Goal: Find specific page/section: Find specific page/section

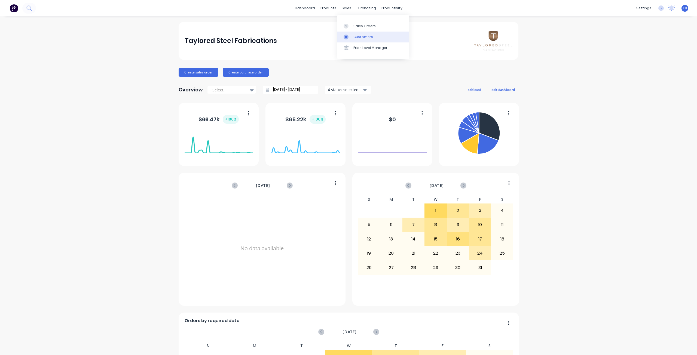
click at [366, 36] on div "Customers" at bounding box center [363, 37] width 20 height 5
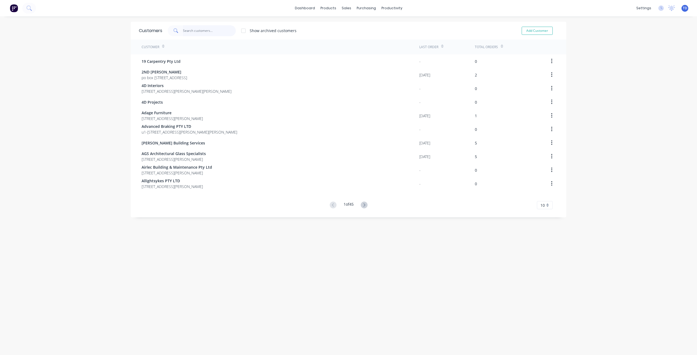
click at [218, 31] on input "text" at bounding box center [209, 30] width 53 height 11
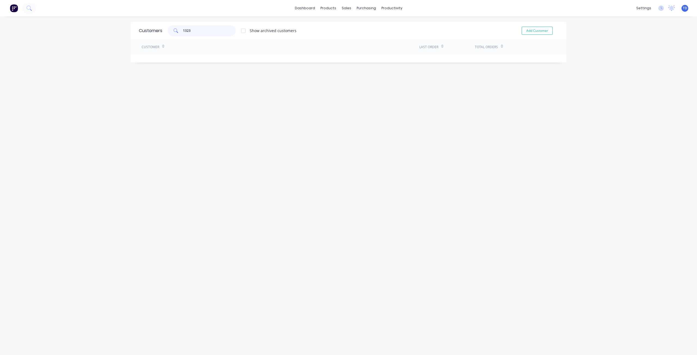
click at [204, 33] on input "1323" at bounding box center [209, 30] width 53 height 11
type input "1323"
click at [358, 27] on div "Sales Orders" at bounding box center [364, 26] width 22 height 5
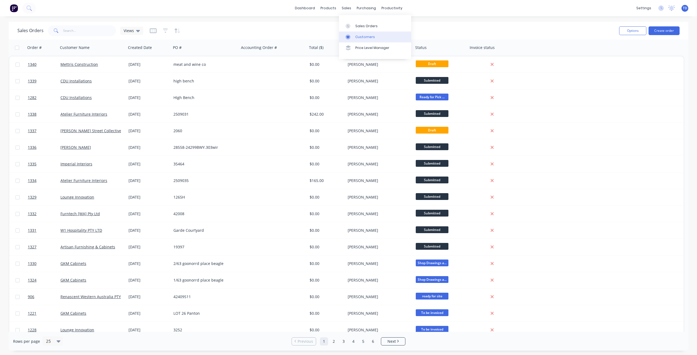
click at [359, 37] on div "Customers" at bounding box center [365, 37] width 20 height 5
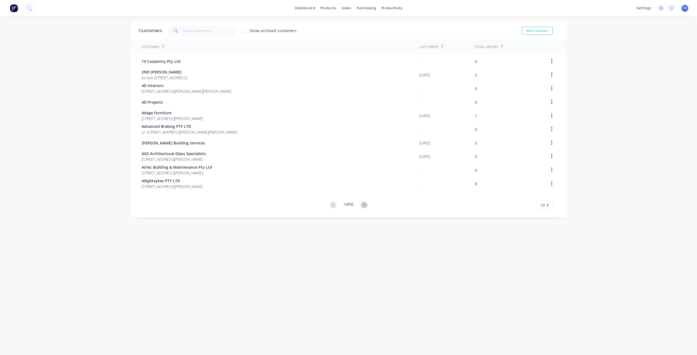
click at [178, 27] on span at bounding box center [175, 30] width 15 height 11
click at [192, 28] on input "text" at bounding box center [209, 30] width 53 height 11
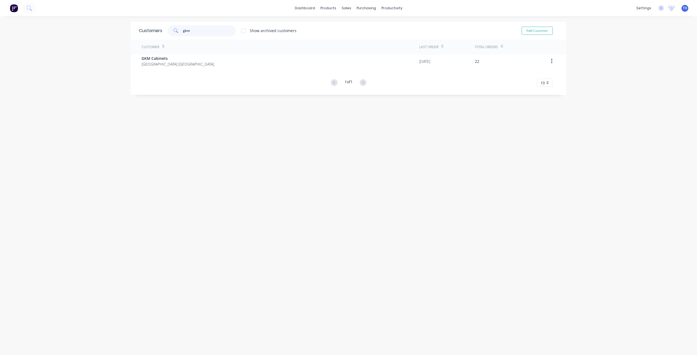
type input "gkm"
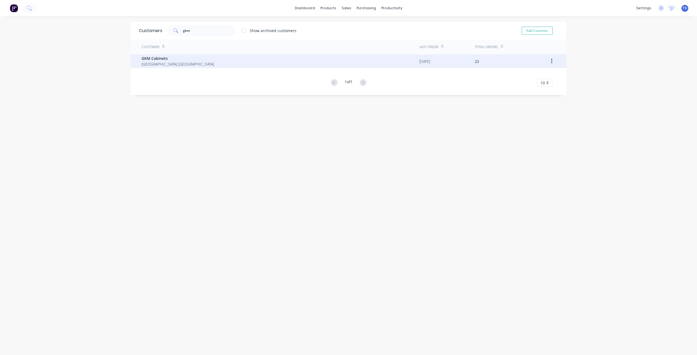
click at [159, 56] on span "GKM Cabinets" at bounding box center [178, 59] width 72 height 6
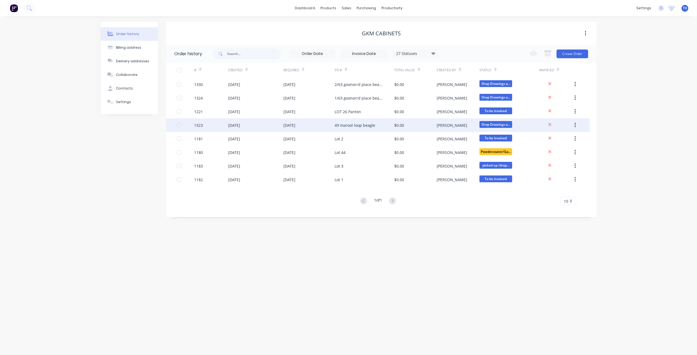
click at [424, 127] on div "$0.00" at bounding box center [415, 125] width 42 height 14
click at [240, 126] on div "[DATE]" at bounding box center [234, 126] width 12 height 6
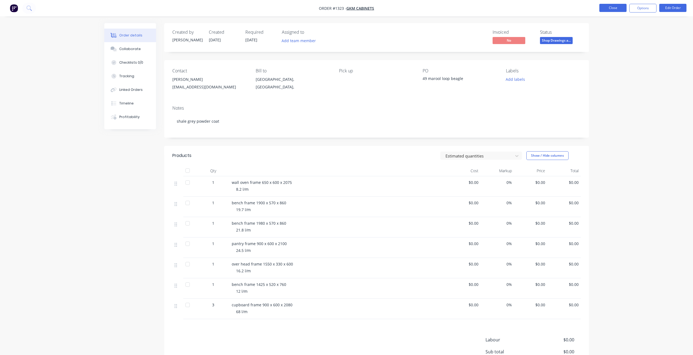
click at [608, 10] on button "Close" at bounding box center [612, 8] width 27 height 8
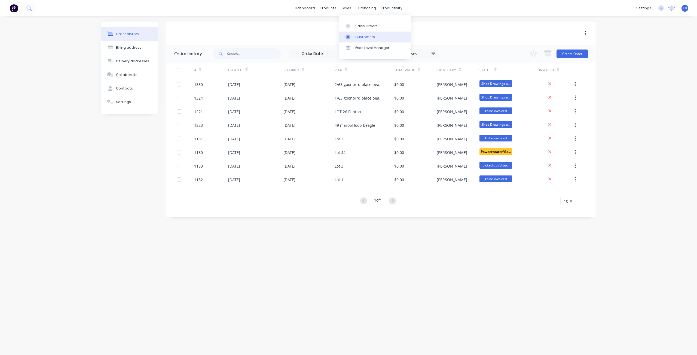
click at [358, 38] on div "Customers" at bounding box center [365, 37] width 20 height 5
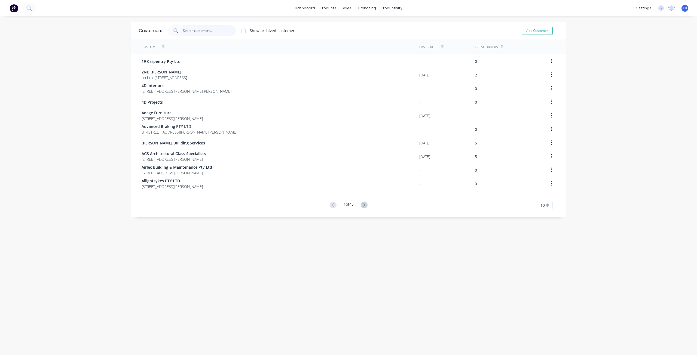
click at [212, 26] on input "text" at bounding box center [209, 30] width 53 height 11
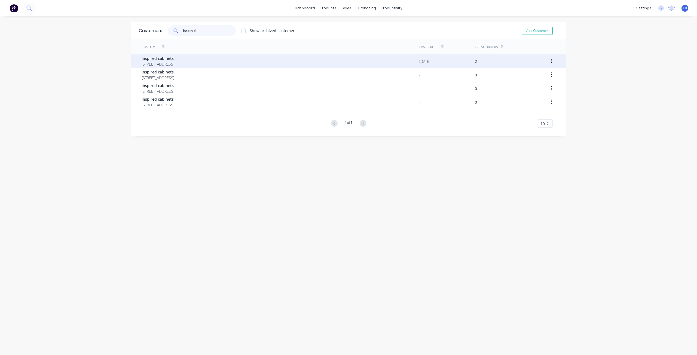
type input "inspired"
click at [174, 62] on span "[STREET_ADDRESS]" at bounding box center [158, 64] width 33 height 6
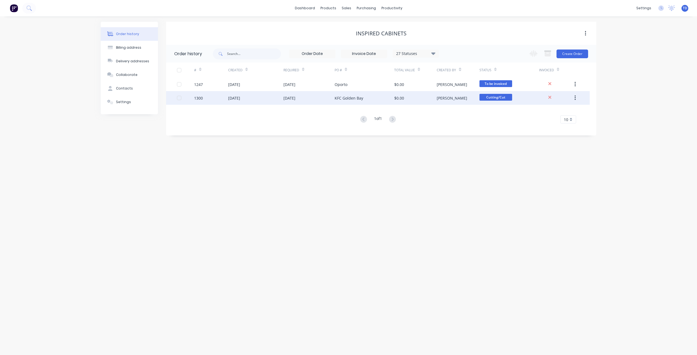
click at [240, 96] on div "[DATE]" at bounding box center [234, 98] width 12 height 6
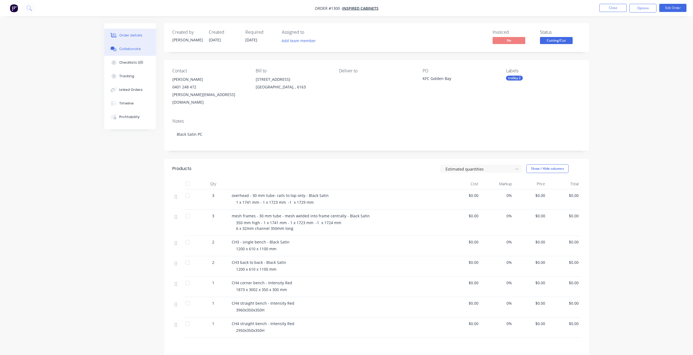
click at [127, 49] on div "Collaborate" at bounding box center [130, 49] width 22 height 5
